Goal: Information Seeking & Learning: Learn about a topic

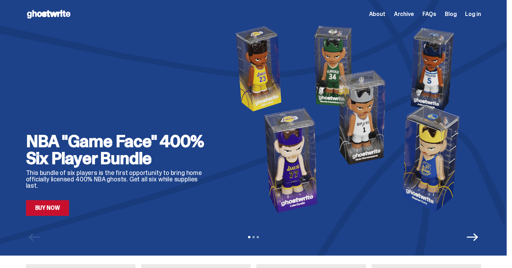
click at [408, 15] on span "Archive" at bounding box center [404, 14] width 20 height 6
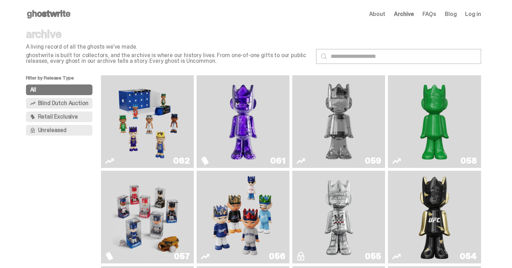
click at [429, 14] on span "FAQs" at bounding box center [429, 14] width 14 height 6
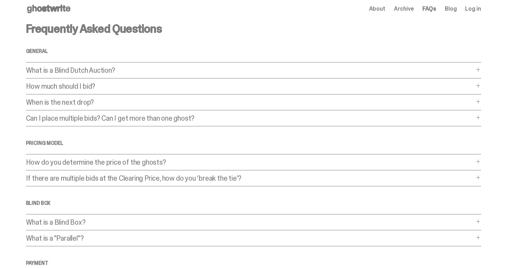
scroll to position [7, 0]
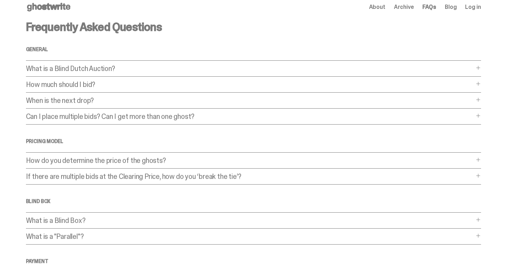
click at [355, 66] on p "What is a Blind Dutch Auction?" at bounding box center [250, 68] width 448 height 7
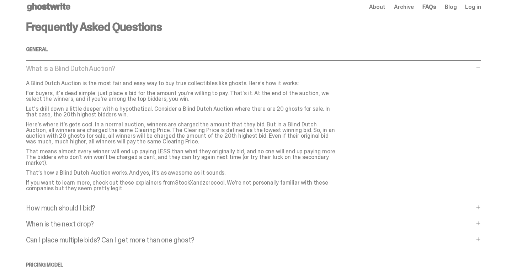
click at [355, 66] on p "What is a Blind Dutch Auction?" at bounding box center [250, 68] width 448 height 7
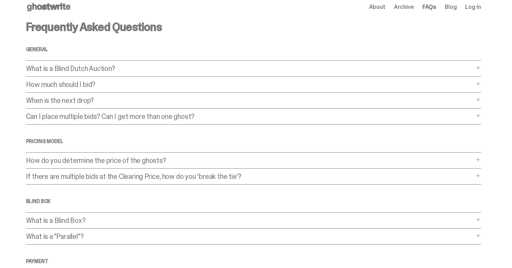
click at [88, 96] on div "Frequently Asked Questions General What is a Blind Dutch Auction? What is a Bli…" at bounding box center [253, 209] width 455 height 376
click at [89, 100] on p "When is the next drop?" at bounding box center [250, 100] width 448 height 7
